Goal: Task Accomplishment & Management: Complete application form

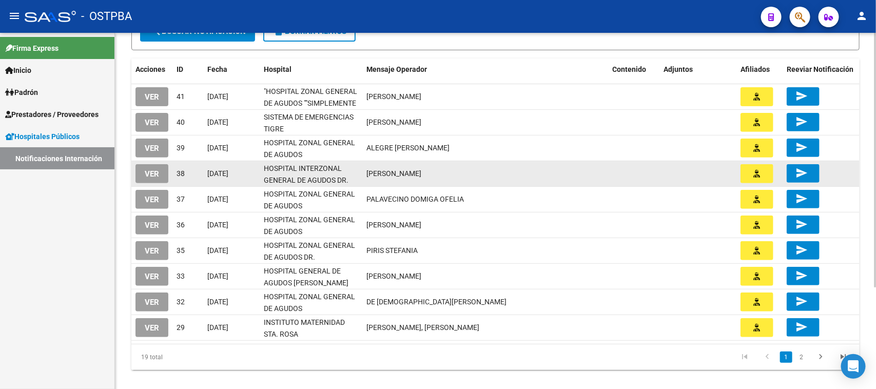
scroll to position [142, 0]
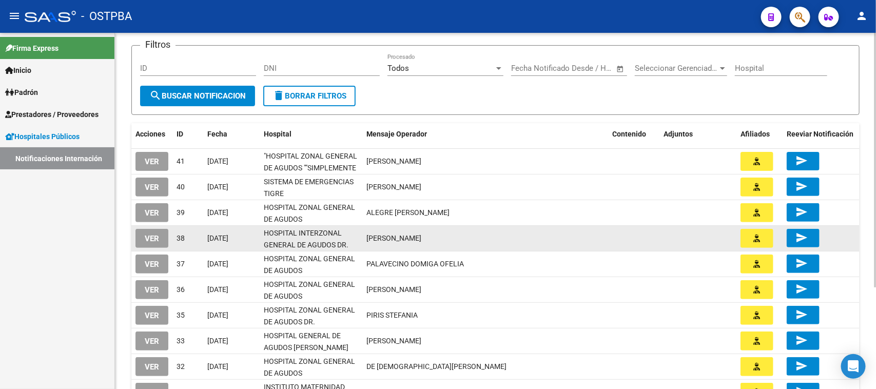
scroll to position [128, 0]
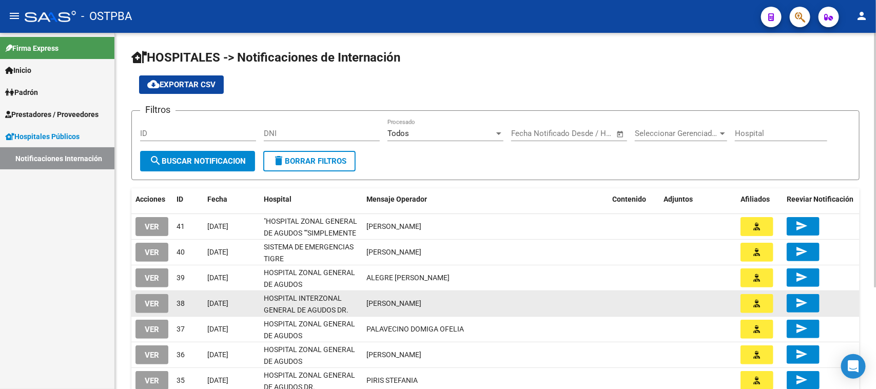
scroll to position [142, 0]
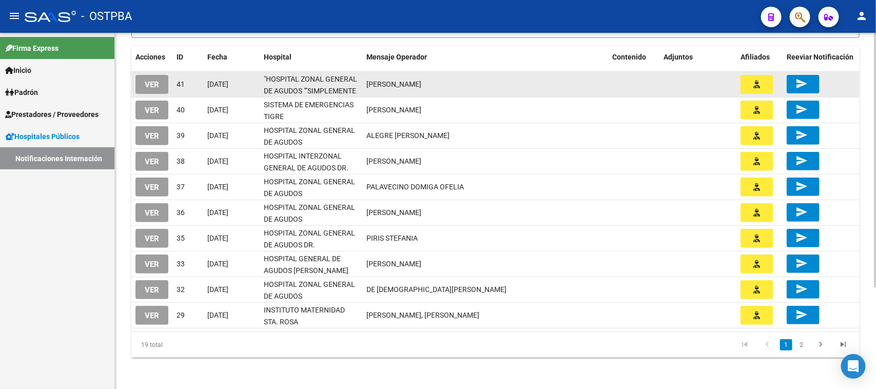
click at [158, 86] on span "VER" at bounding box center [152, 84] width 14 height 9
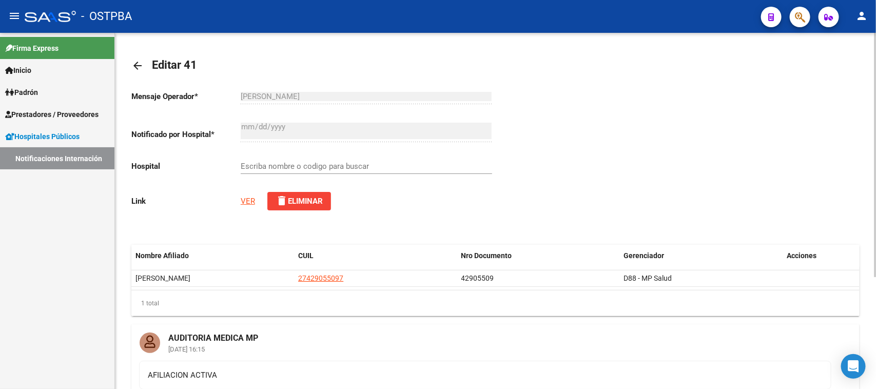
type input ""HOSPITAL ZONAL GENERAL DE AGUDOS ""SIMPLEMENTE EVITA""""
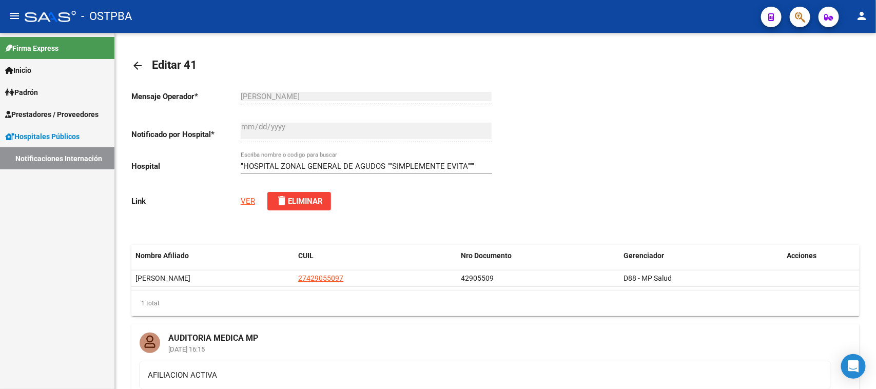
click at [74, 155] on link "Notificaciones Internación" at bounding box center [57, 158] width 114 height 22
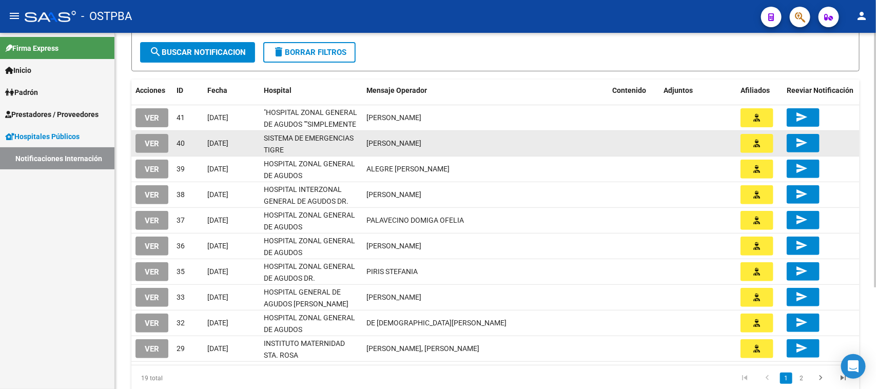
scroll to position [142, 0]
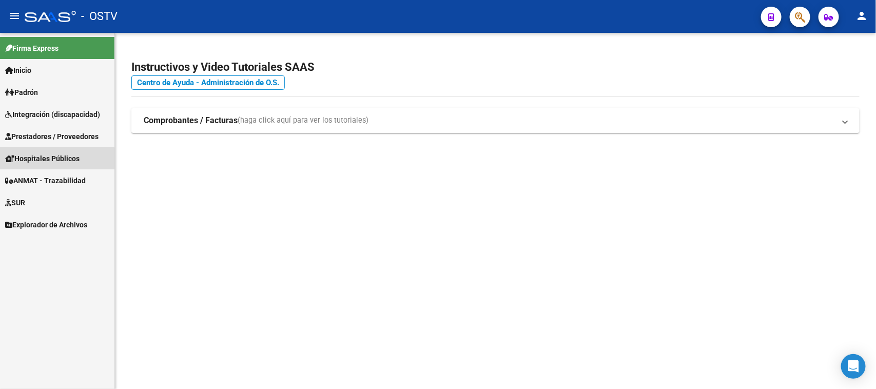
click at [56, 163] on span "Hospitales Públicos" at bounding box center [42, 158] width 74 height 11
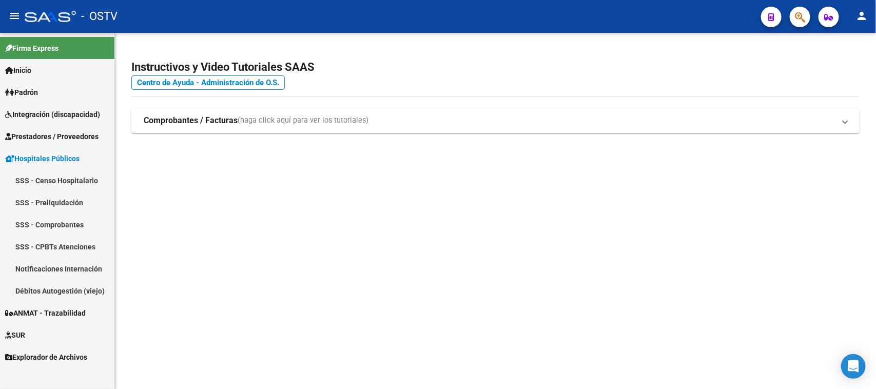
click at [63, 275] on link "Notificaciones Internación" at bounding box center [57, 269] width 114 height 22
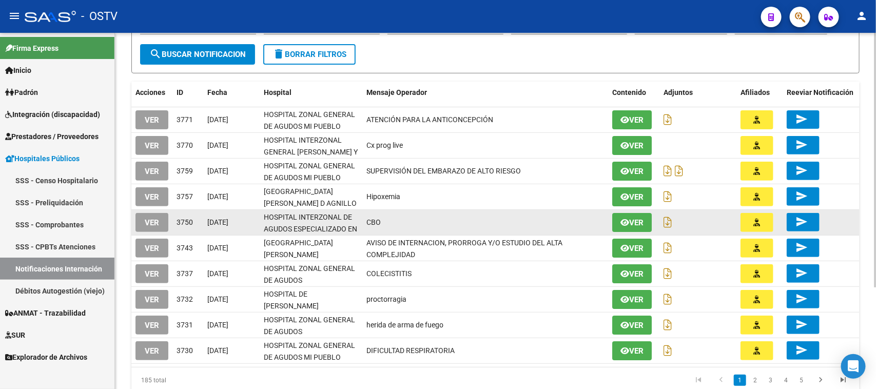
scroll to position [128, 0]
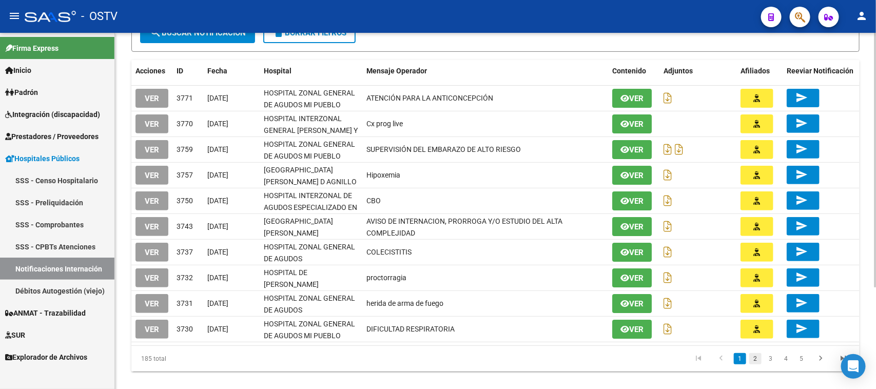
click at [756, 360] on link "2" at bounding box center [755, 358] width 12 height 11
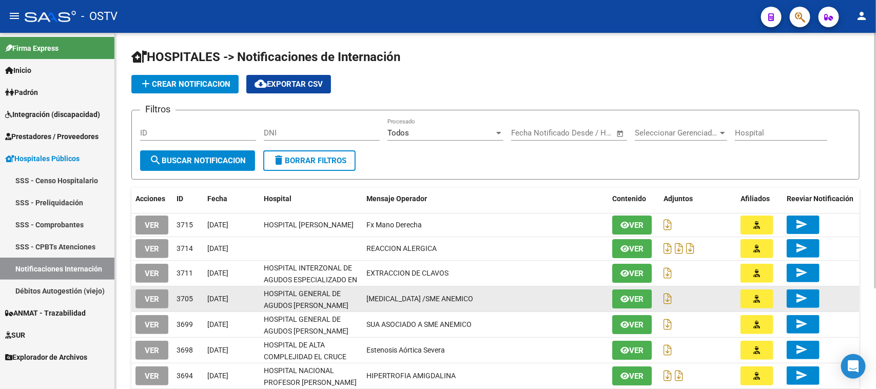
scroll to position [140, 0]
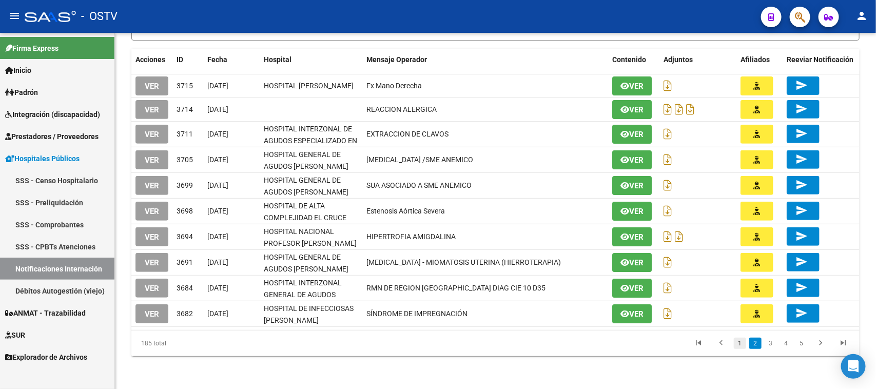
click at [743, 346] on link "1" at bounding box center [740, 343] width 12 height 11
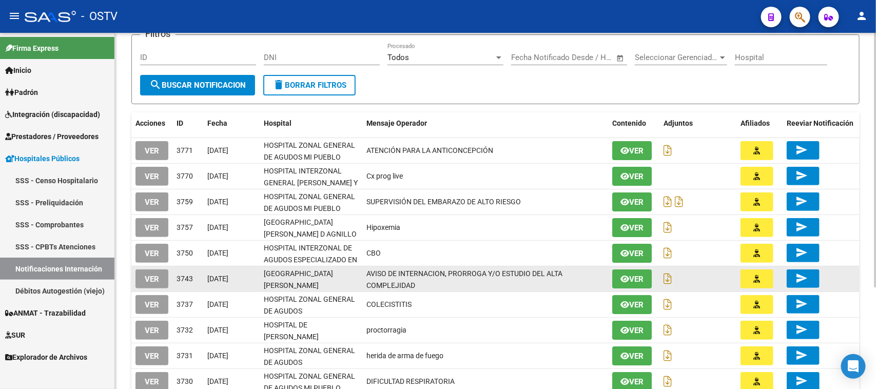
scroll to position [142, 0]
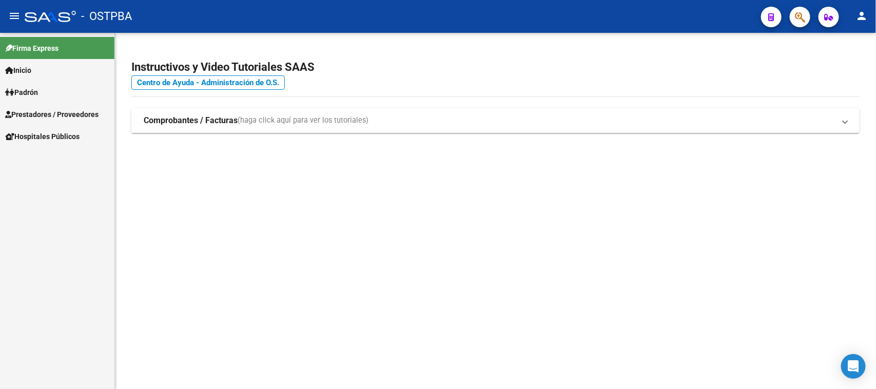
click at [49, 135] on span "Hospitales Públicos" at bounding box center [42, 136] width 74 height 11
click at [60, 154] on link "Notificaciones Internación" at bounding box center [57, 158] width 114 height 22
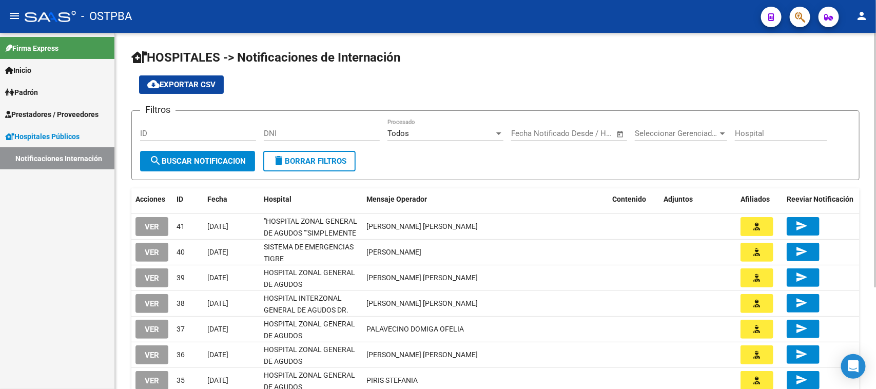
scroll to position [128, 0]
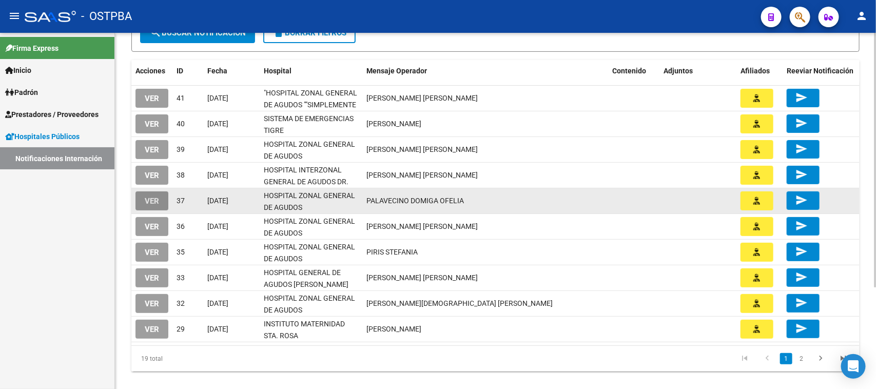
click at [161, 203] on button "VER" at bounding box center [151, 200] width 33 height 19
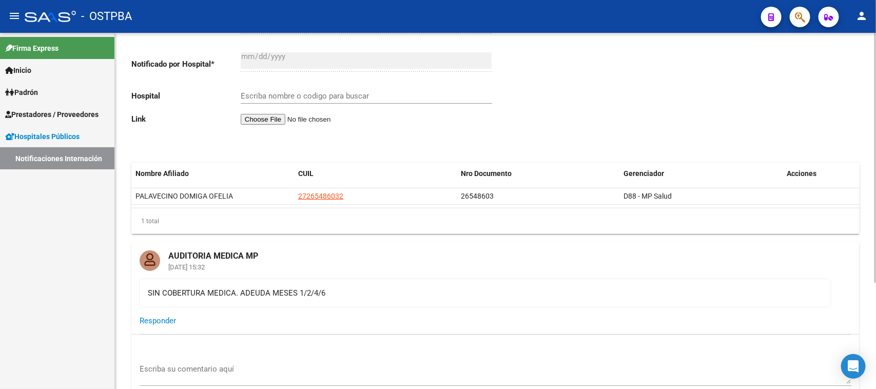
scroll to position [152, 0]
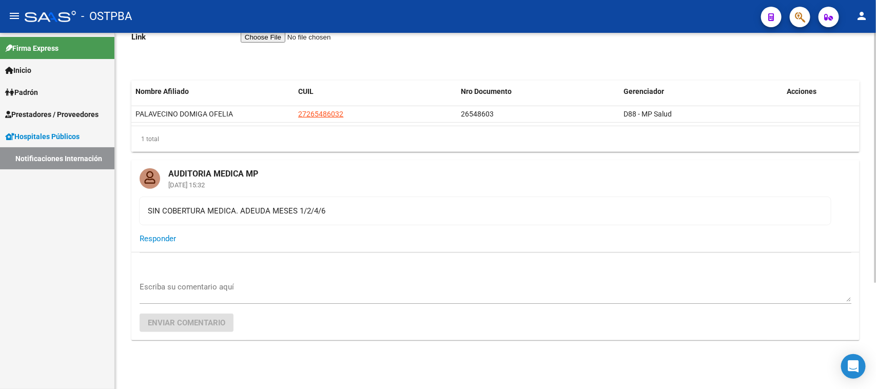
type input "HOSPITAL ZONAL GENERAL DE AGUDOS DESCENTRALIZADO EVITA PUEBLO"
click at [219, 281] on textarea "Escriba su comentario aquí" at bounding box center [496, 291] width 712 height 21
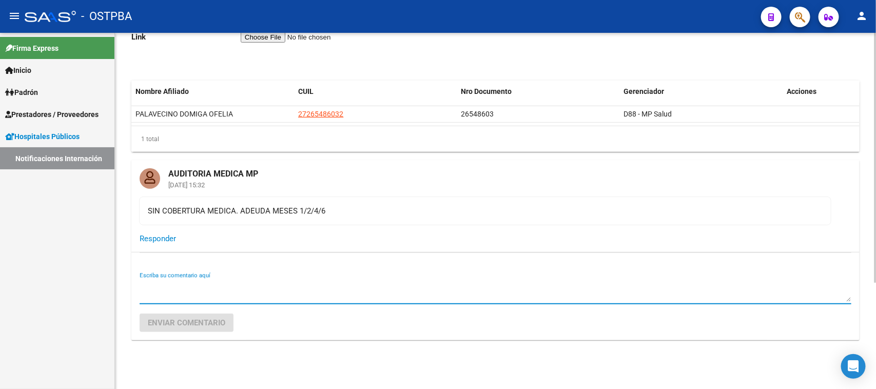
type textarea "."
click at [211, 315] on button "Enviar comentario" at bounding box center [187, 323] width 94 height 18
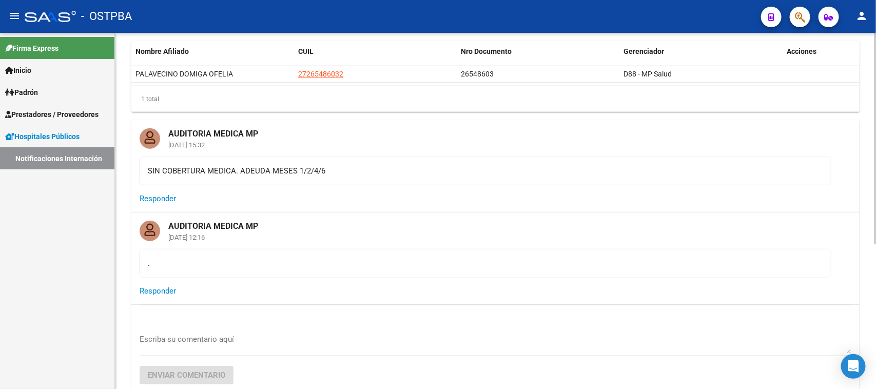
scroll to position [245, 0]
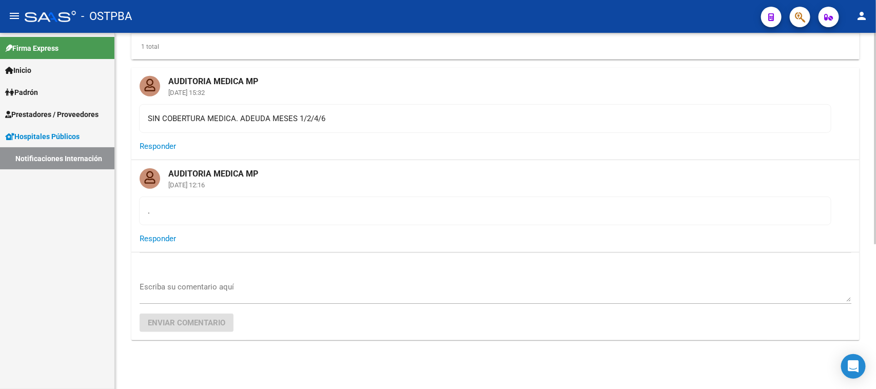
click at [315, 284] on textarea "Escriba su comentario aquí" at bounding box center [496, 291] width 712 height 21
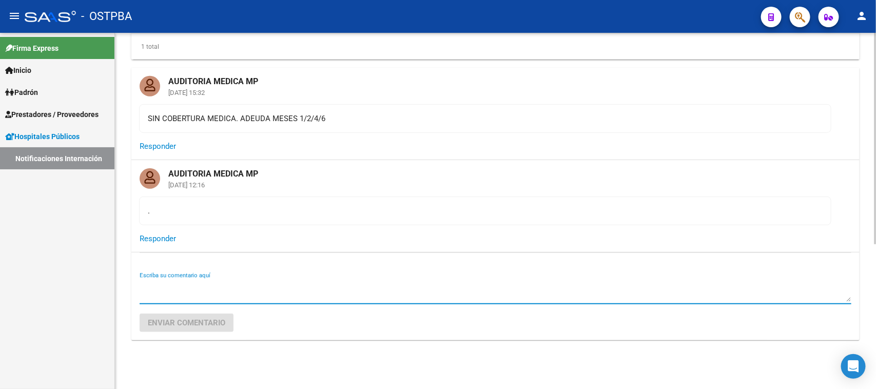
click at [358, 224] on mat-card-content "." at bounding box center [485, 211] width 692 height 29
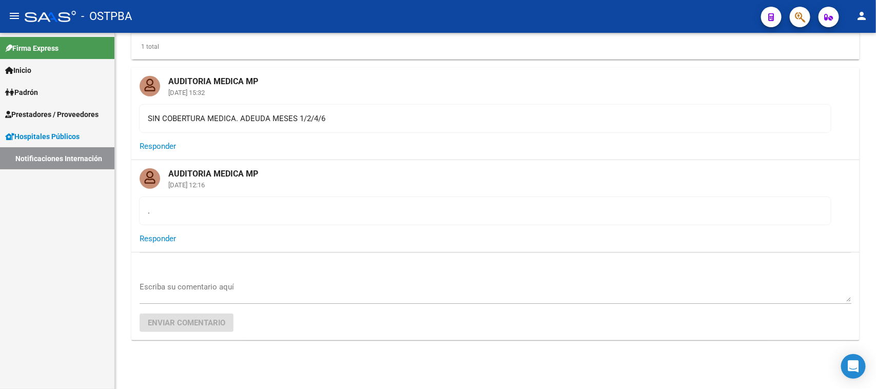
click at [62, 164] on link "Notificaciones Internación" at bounding box center [57, 158] width 114 height 22
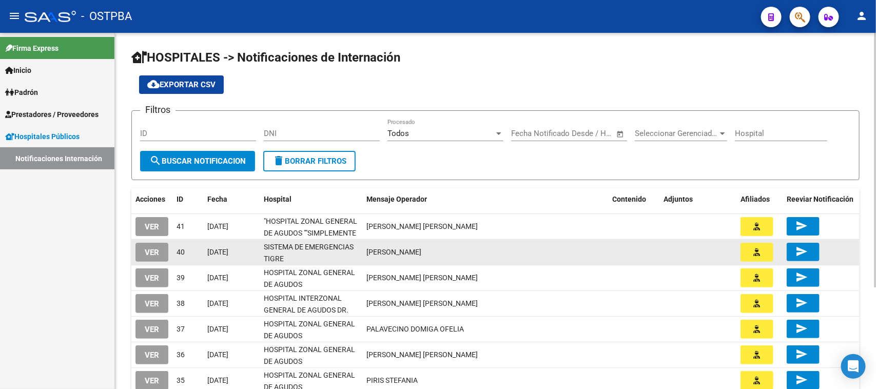
scroll to position [1, 0]
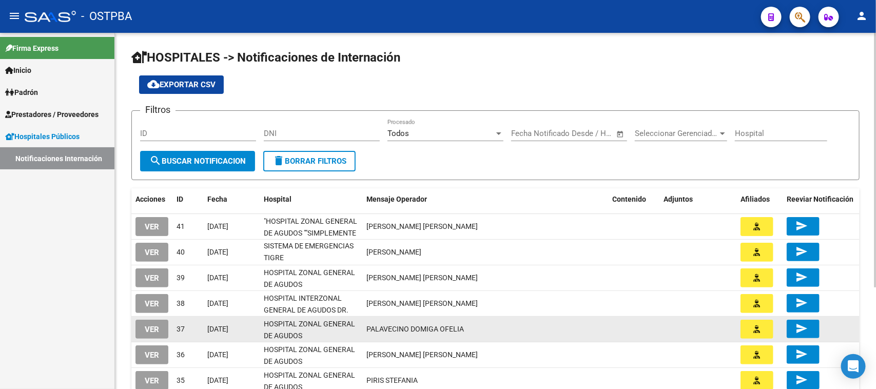
click at [770, 327] on button "button" at bounding box center [757, 329] width 33 height 19
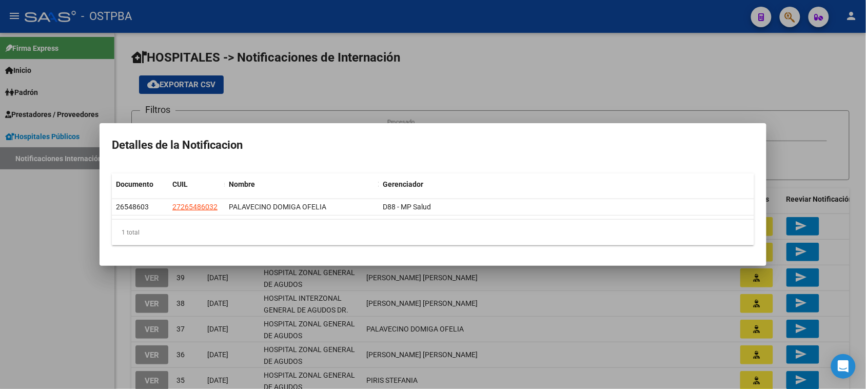
click at [596, 331] on div at bounding box center [433, 194] width 866 height 389
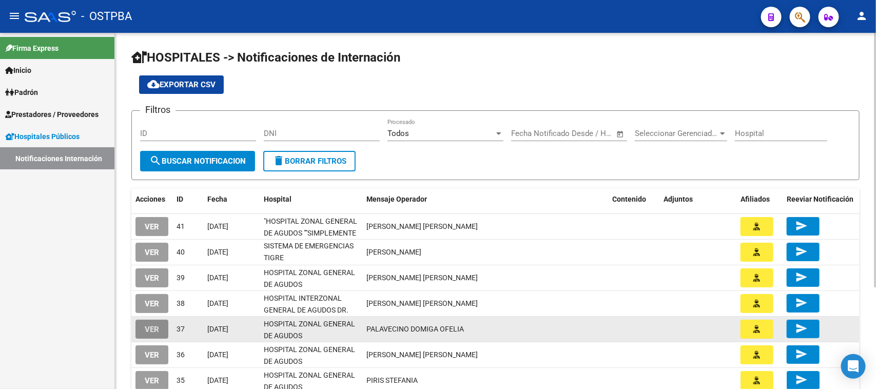
click at [145, 328] on span "VER" at bounding box center [152, 329] width 14 height 9
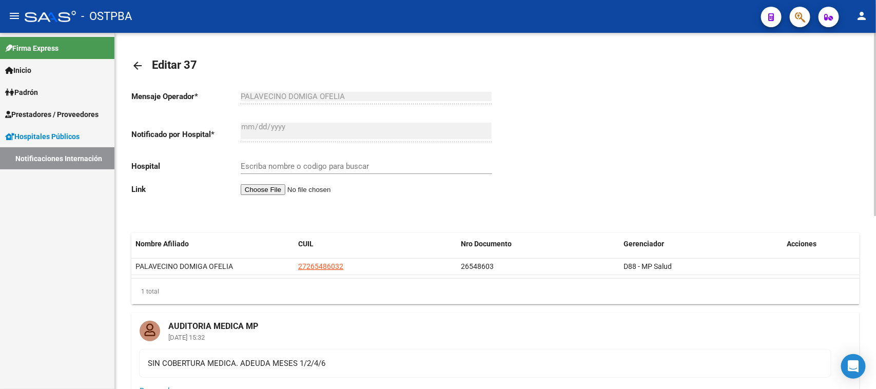
type input "HOSPITAL ZONAL GENERAL DE AGUDOS DESCENTRALIZADO EVITA PUEBLO"
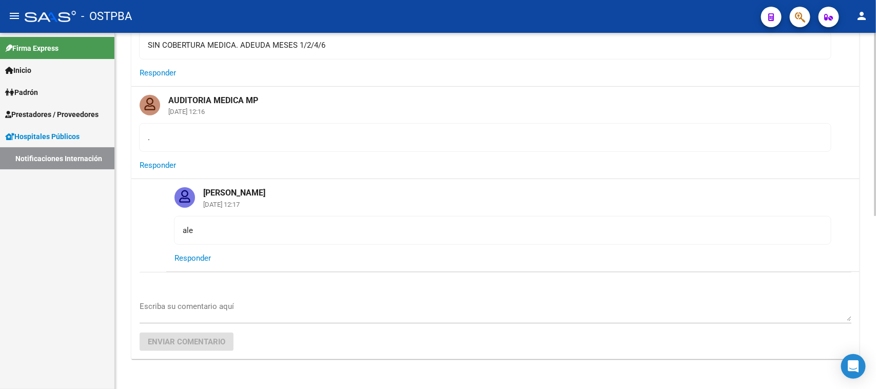
scroll to position [321, 0]
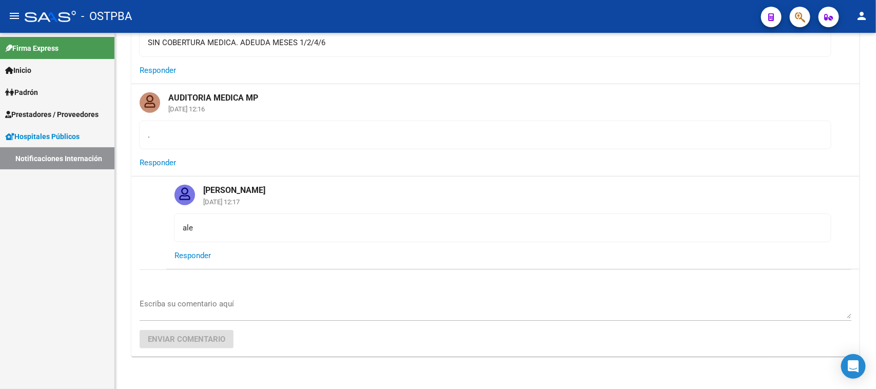
click at [84, 162] on link "Notificaciones Internación" at bounding box center [57, 158] width 114 height 22
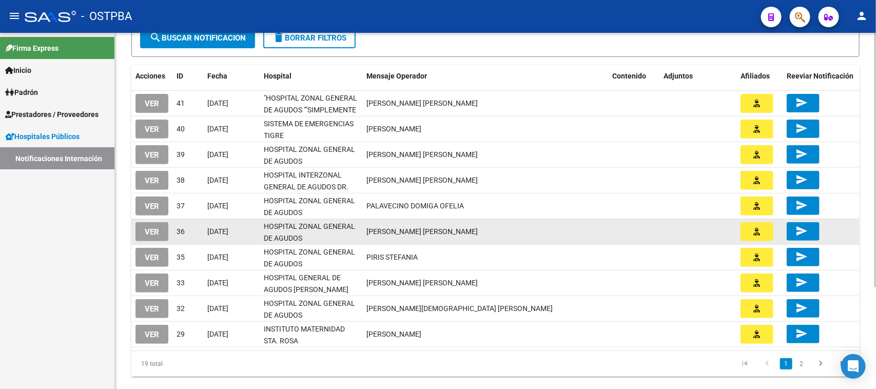
scroll to position [128, 0]
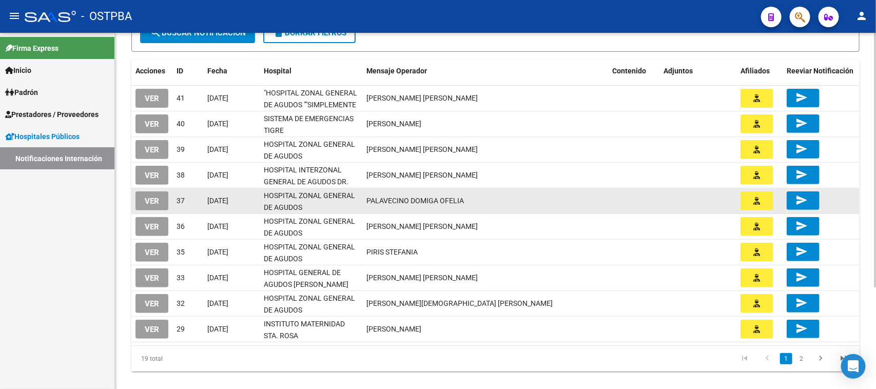
click at [160, 203] on button "VER" at bounding box center [151, 200] width 33 height 19
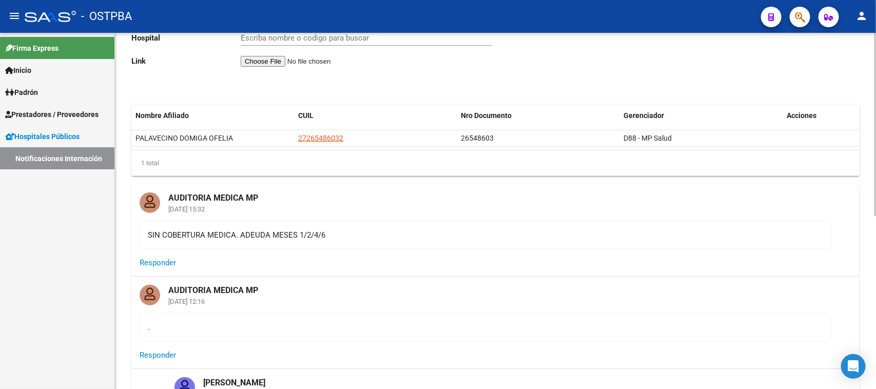
type input "HOSPITAL ZONAL GENERAL DE AGUDOS DESCENTRALIZADO EVITA PUEBLO"
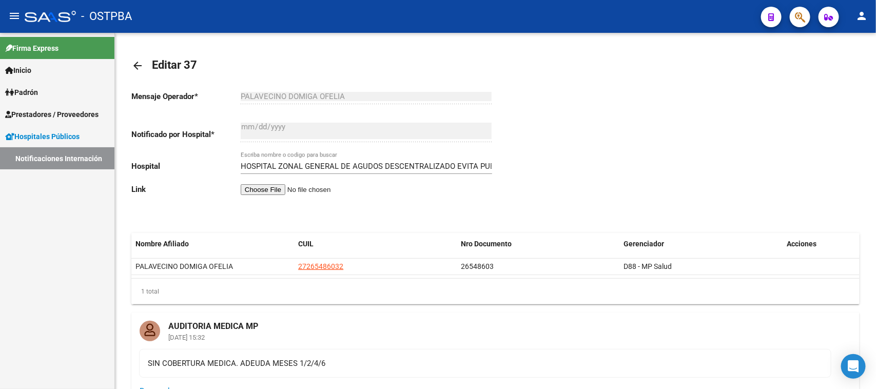
click at [76, 160] on link "Notificaciones Internación" at bounding box center [57, 158] width 114 height 22
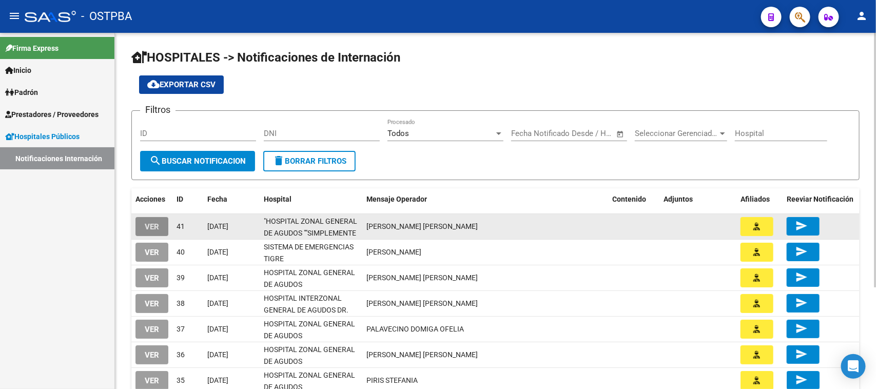
click at [145, 229] on span "VER" at bounding box center [152, 226] width 14 height 9
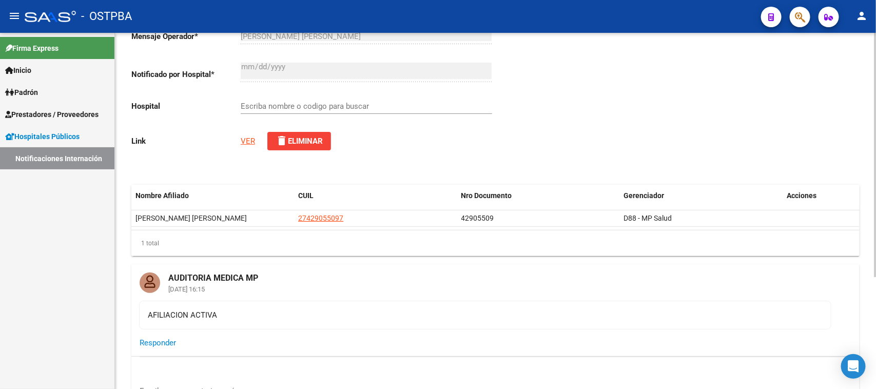
scroll to position [164, 0]
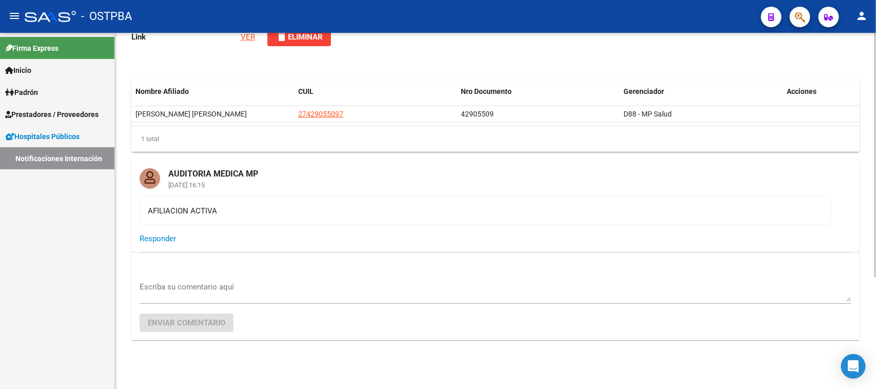
type input ""HOSPITAL ZONAL GENERAL DE AGUDOS ""SIMPLEMENTE EVITA""""
click at [179, 283] on textarea "Escriba su comentario aquí" at bounding box center [496, 291] width 712 height 21
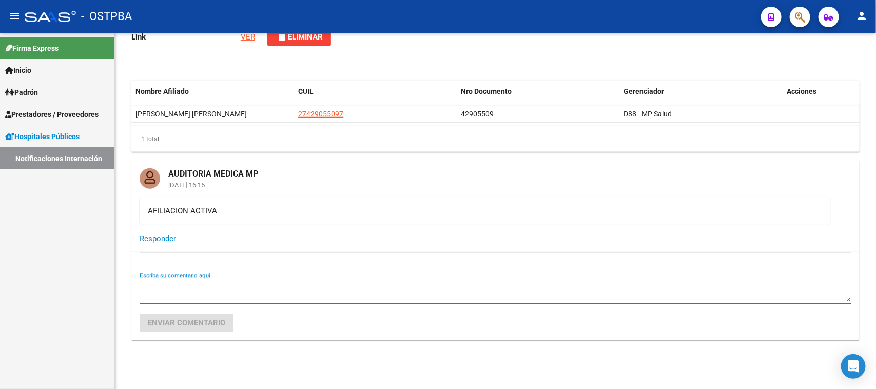
click at [85, 155] on link "Notificaciones Internación" at bounding box center [57, 158] width 114 height 22
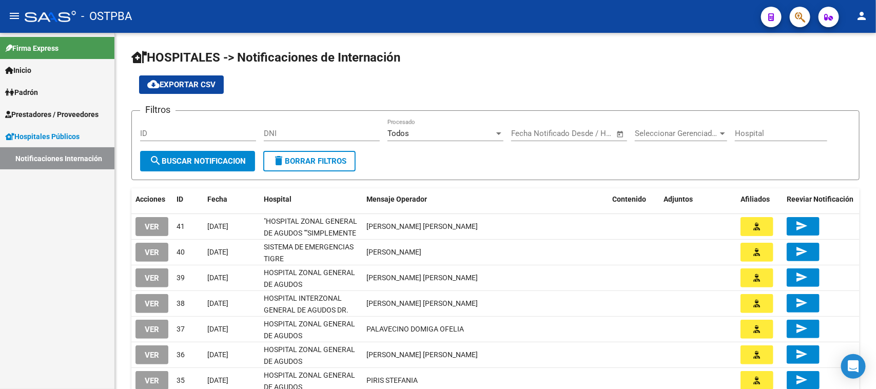
click at [60, 153] on link "Notificaciones Internación" at bounding box center [57, 158] width 114 height 22
click at [55, 158] on link "Notificaciones Internación" at bounding box center [57, 158] width 114 height 22
click at [58, 140] on span "Hospitales Públicos" at bounding box center [42, 136] width 74 height 11
click at [60, 140] on span "Hospitales Públicos" at bounding box center [42, 136] width 74 height 11
click at [59, 158] on link "Notificaciones Internación" at bounding box center [57, 158] width 114 height 22
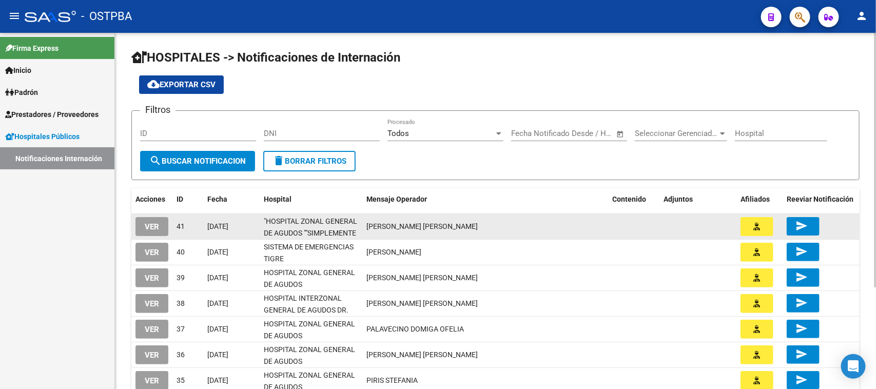
click at [811, 221] on button "send" at bounding box center [803, 226] width 33 height 18
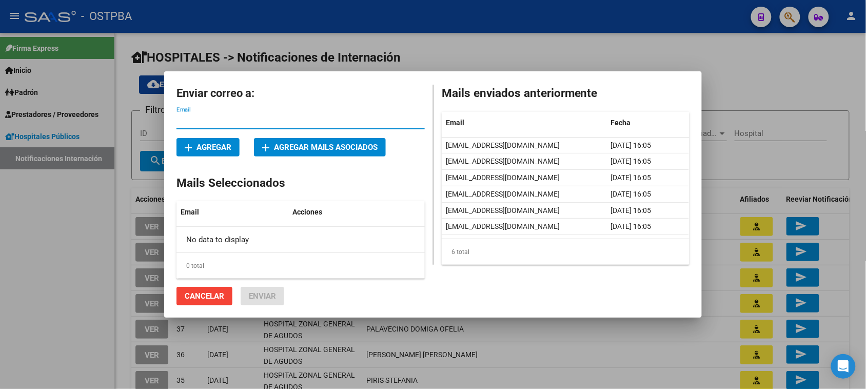
click at [525, 252] on div "6 total" at bounding box center [566, 252] width 248 height 26
click at [223, 299] on span "Cancelar" at bounding box center [205, 295] width 40 height 9
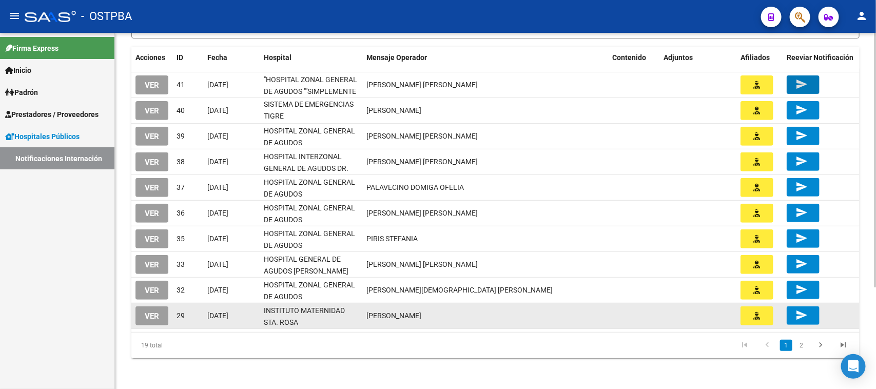
scroll to position [142, 0]
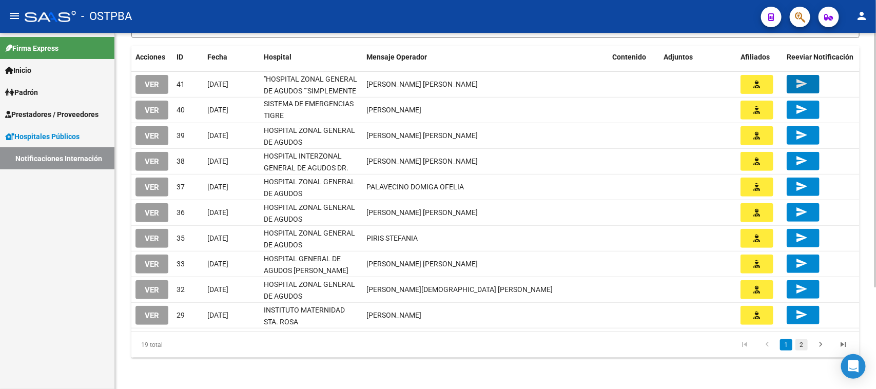
click at [802, 345] on link "2" at bounding box center [801, 344] width 12 height 11
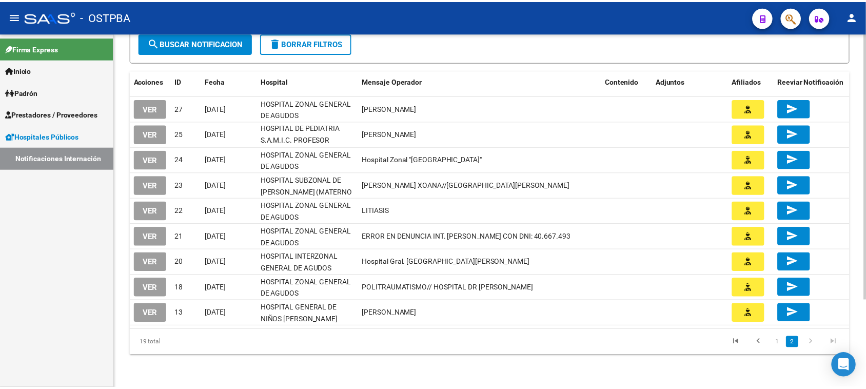
scroll to position [116, 0]
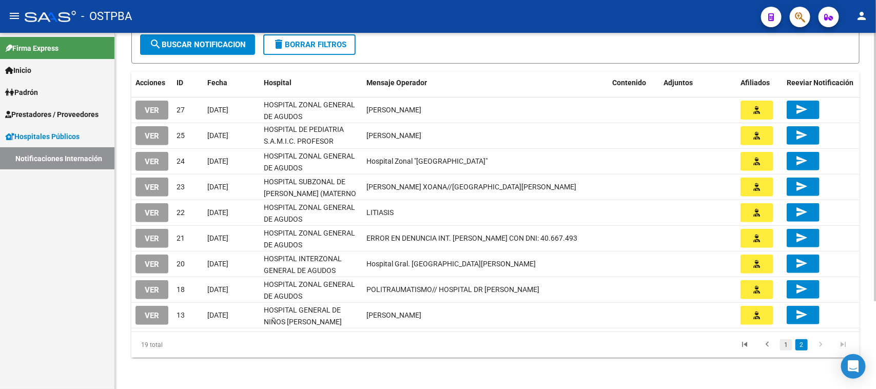
click at [785, 345] on link "1" at bounding box center [786, 344] width 12 height 11
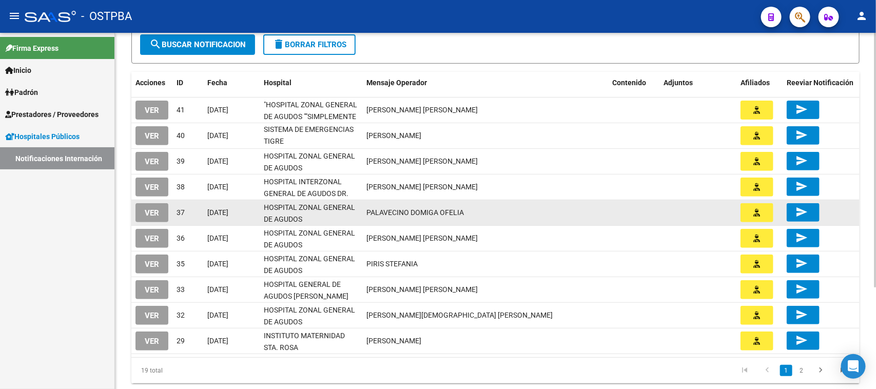
click at [795, 213] on mat-icon "send" at bounding box center [801, 212] width 12 height 12
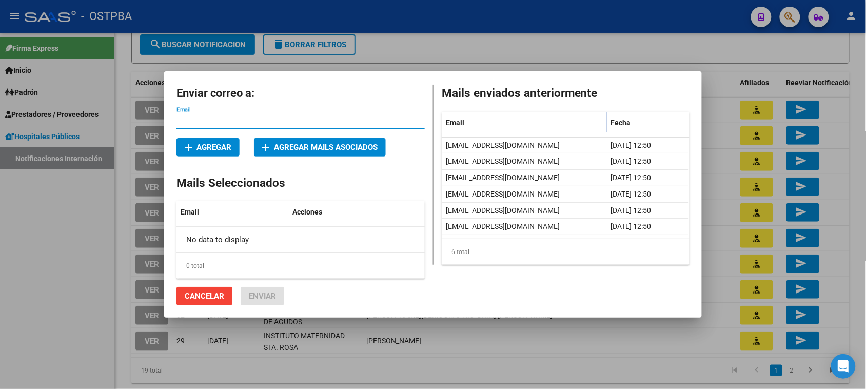
click at [273, 124] on input "Email" at bounding box center [301, 120] width 248 height 9
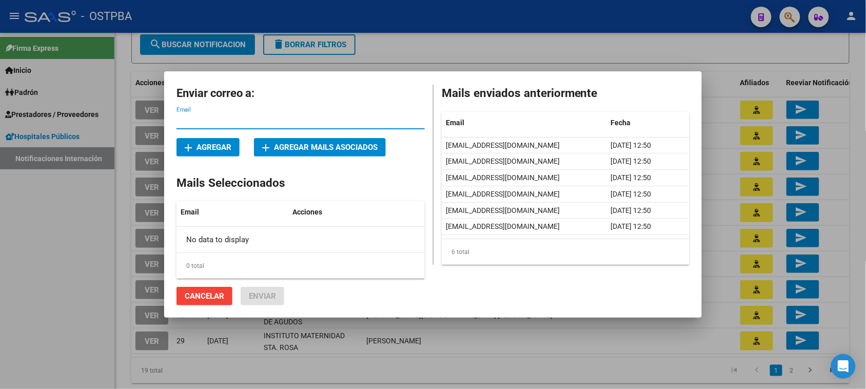
click at [300, 122] on input "Email" at bounding box center [301, 120] width 248 height 9
click at [304, 146] on span "add Agregar mails asociados" at bounding box center [319, 147] width 115 height 9
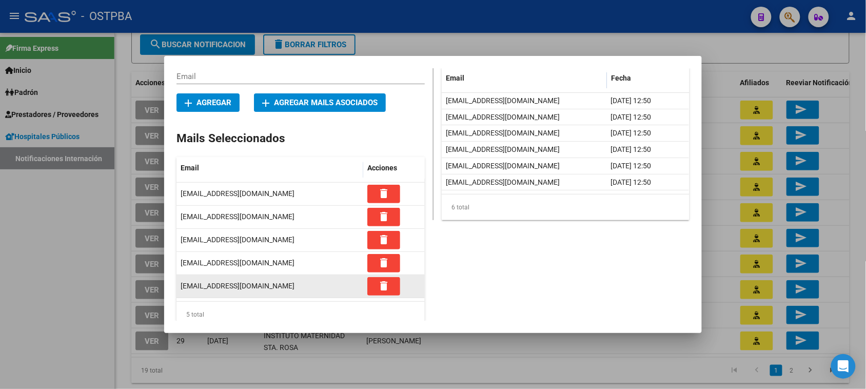
scroll to position [0, 0]
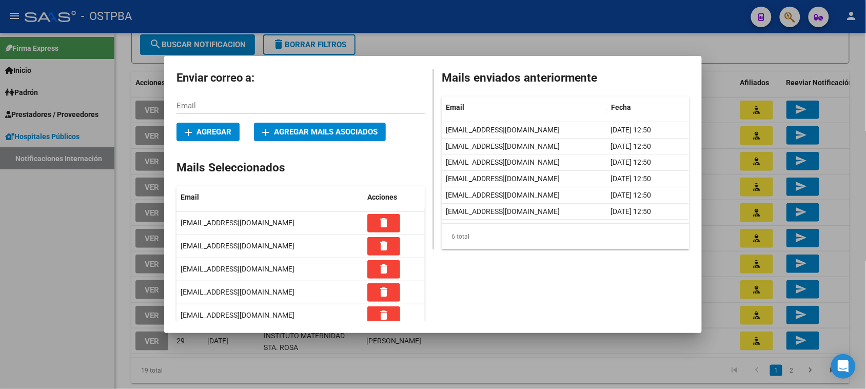
click at [206, 137] on button "add Agregar" at bounding box center [208, 132] width 63 height 18
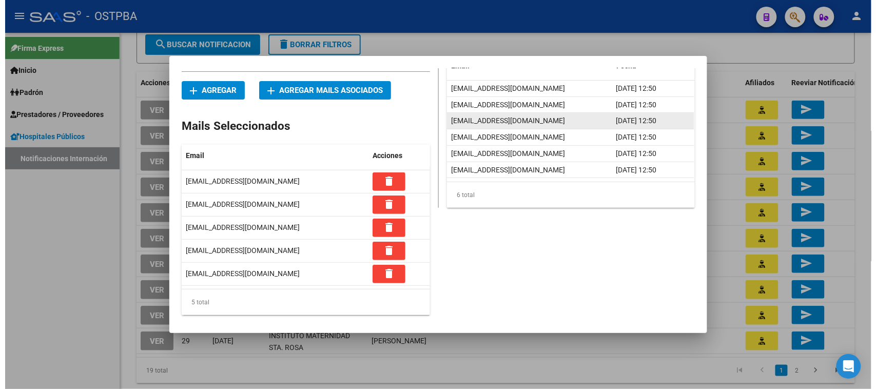
scroll to position [62, 0]
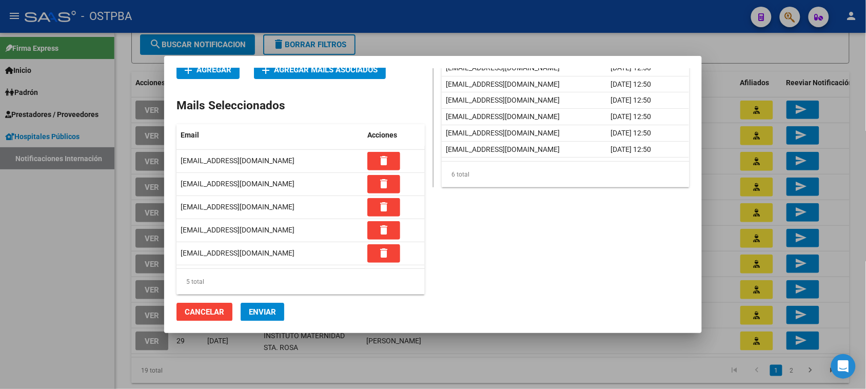
click at [178, 317] on button "Cancelar" at bounding box center [205, 312] width 56 height 18
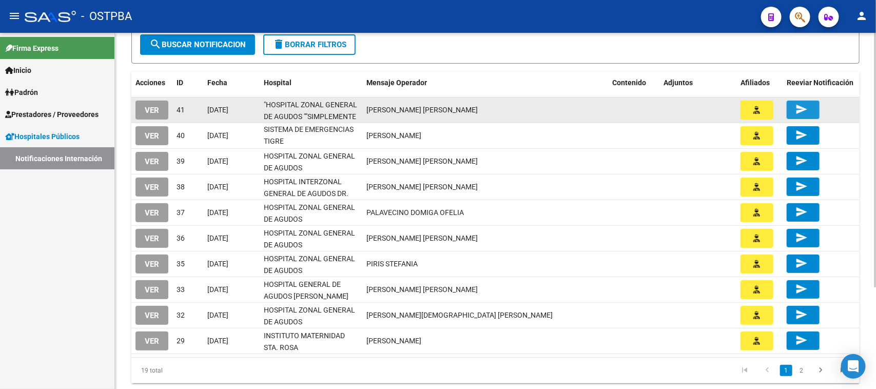
click at [800, 107] on mat-icon "send" at bounding box center [801, 109] width 12 height 12
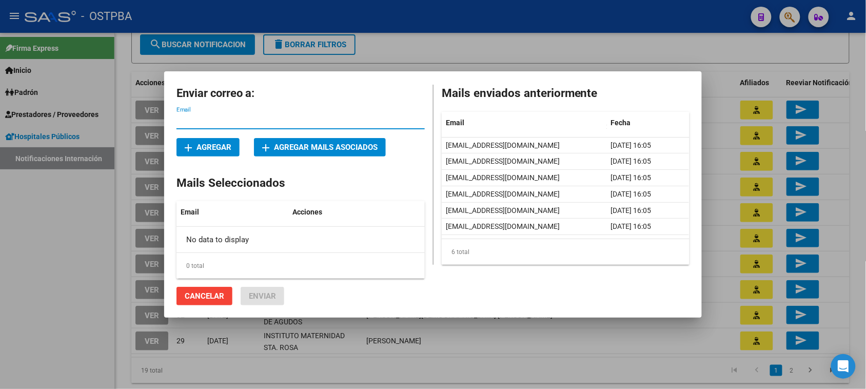
click at [231, 143] on span "add Agregar" at bounding box center [208, 147] width 47 height 9
click at [267, 121] on input "Email" at bounding box center [301, 120] width 248 height 9
click at [218, 293] on span "Cancelar" at bounding box center [205, 295] width 40 height 9
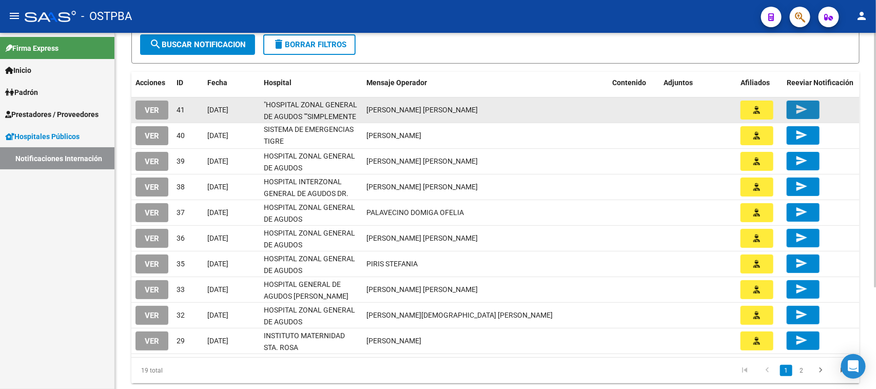
click at [815, 102] on button "send" at bounding box center [803, 110] width 33 height 18
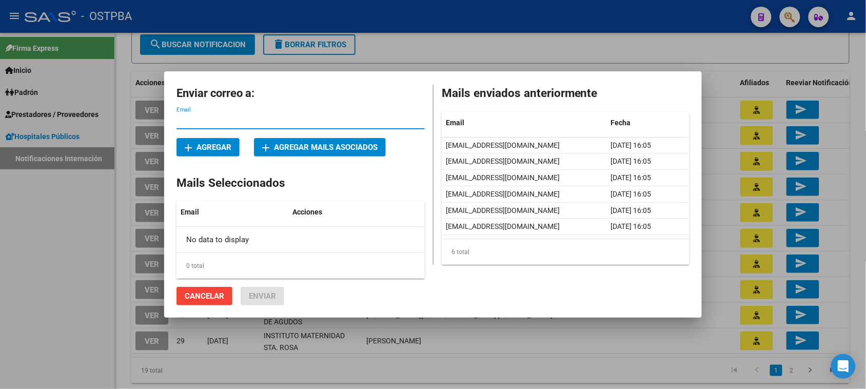
click at [542, 334] on div at bounding box center [433, 194] width 866 height 389
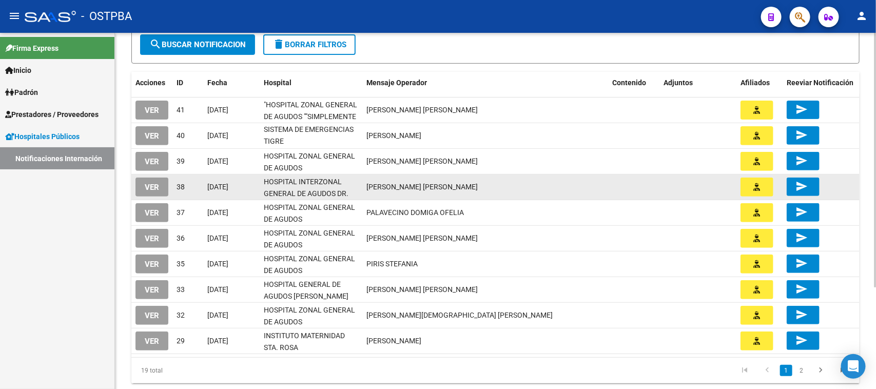
click at [154, 188] on span "VER" at bounding box center [152, 187] width 14 height 9
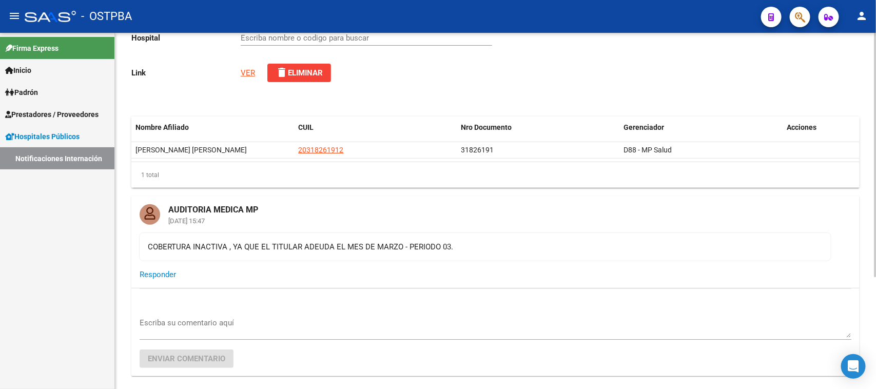
type input "HOSPITAL INTERZONAL GENERAL DE AGUDOS DR. FIORITO"
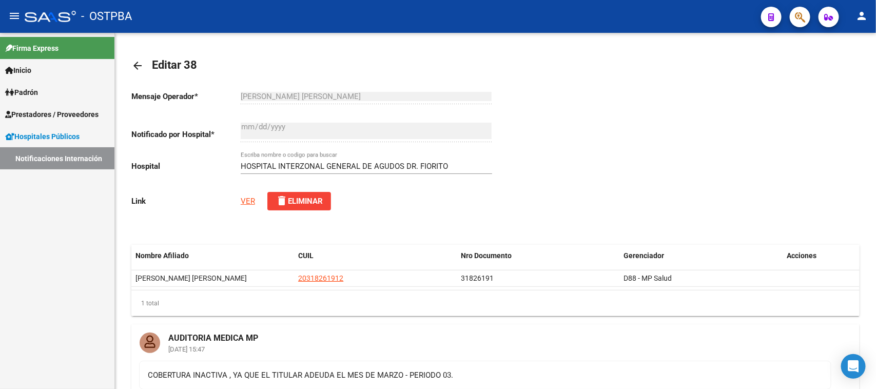
click at [66, 162] on link "Notificaciones Internación" at bounding box center [57, 158] width 114 height 22
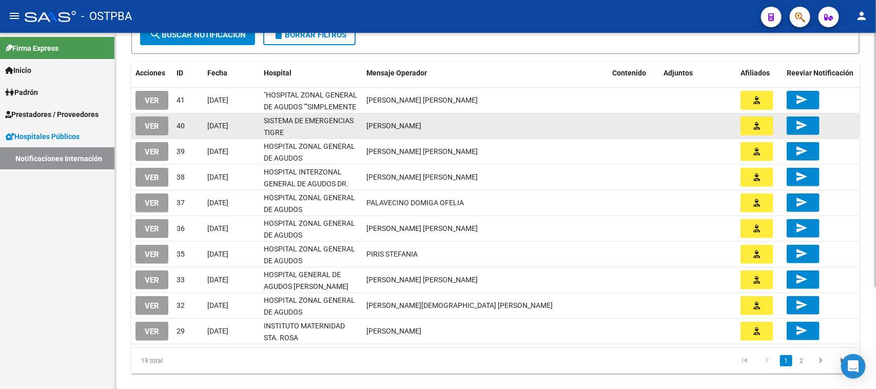
scroll to position [128, 0]
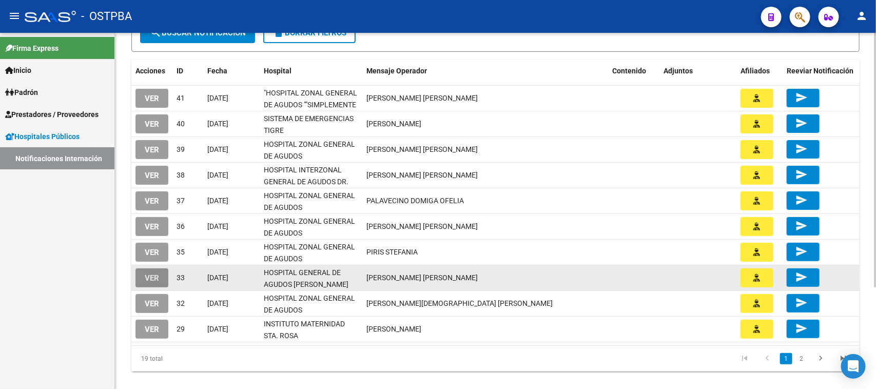
click at [145, 274] on span "VER" at bounding box center [152, 278] width 14 height 9
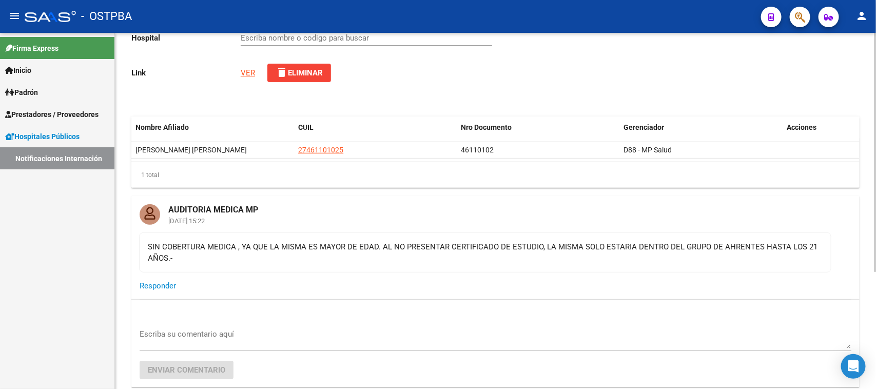
type input "HOSPITAL GENERAL DE AGUDOS [PERSON_NAME]"
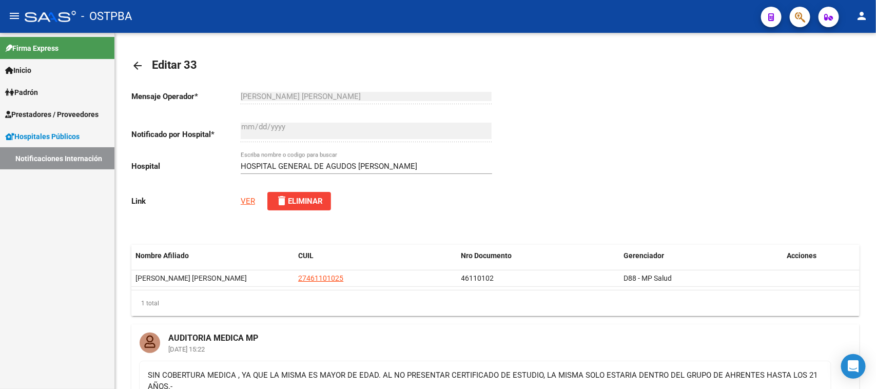
click at [88, 165] on link "Notificaciones Internación" at bounding box center [57, 158] width 114 height 22
